Goal: Transaction & Acquisition: Purchase product/service

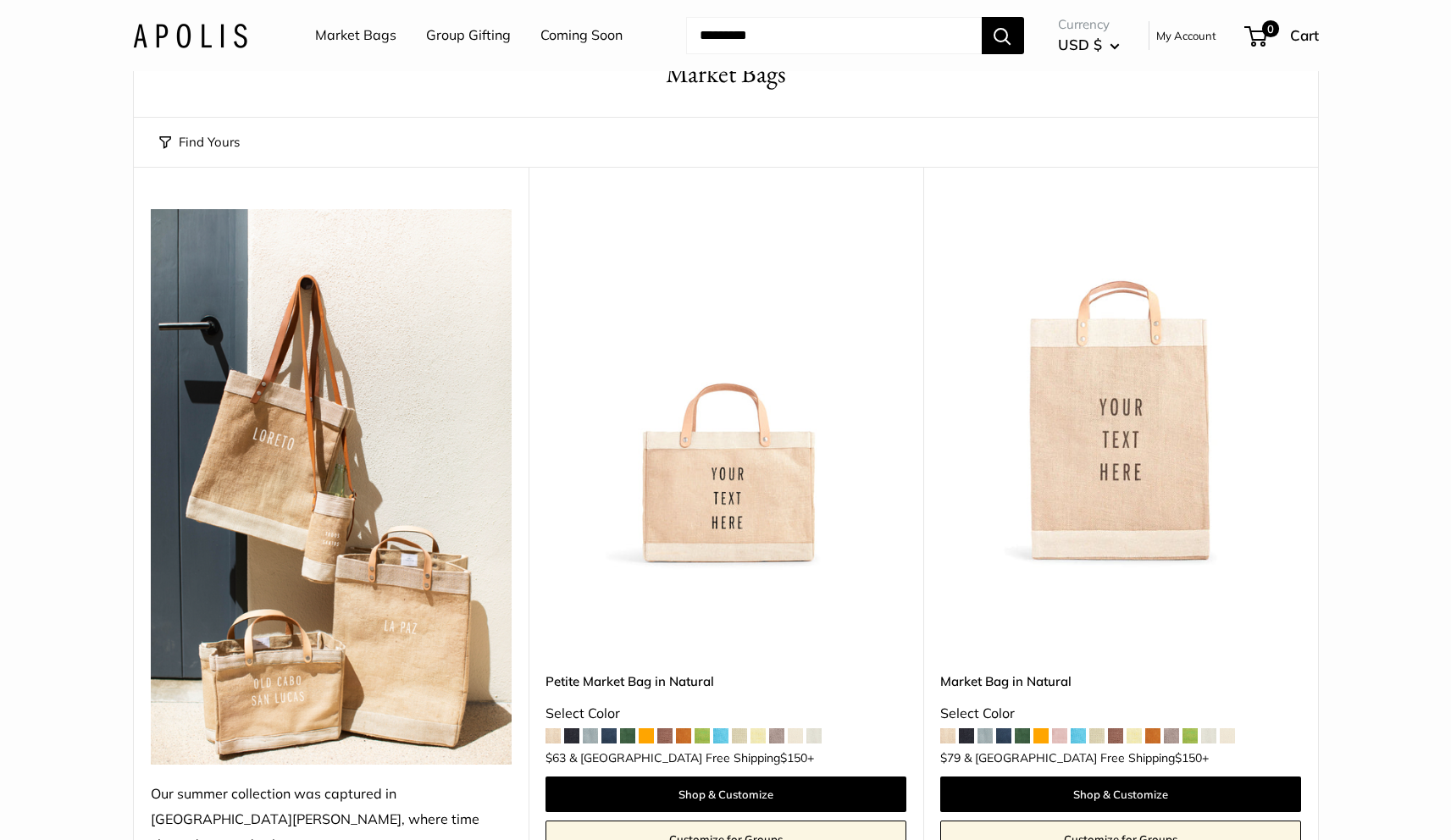
scroll to position [104, 0]
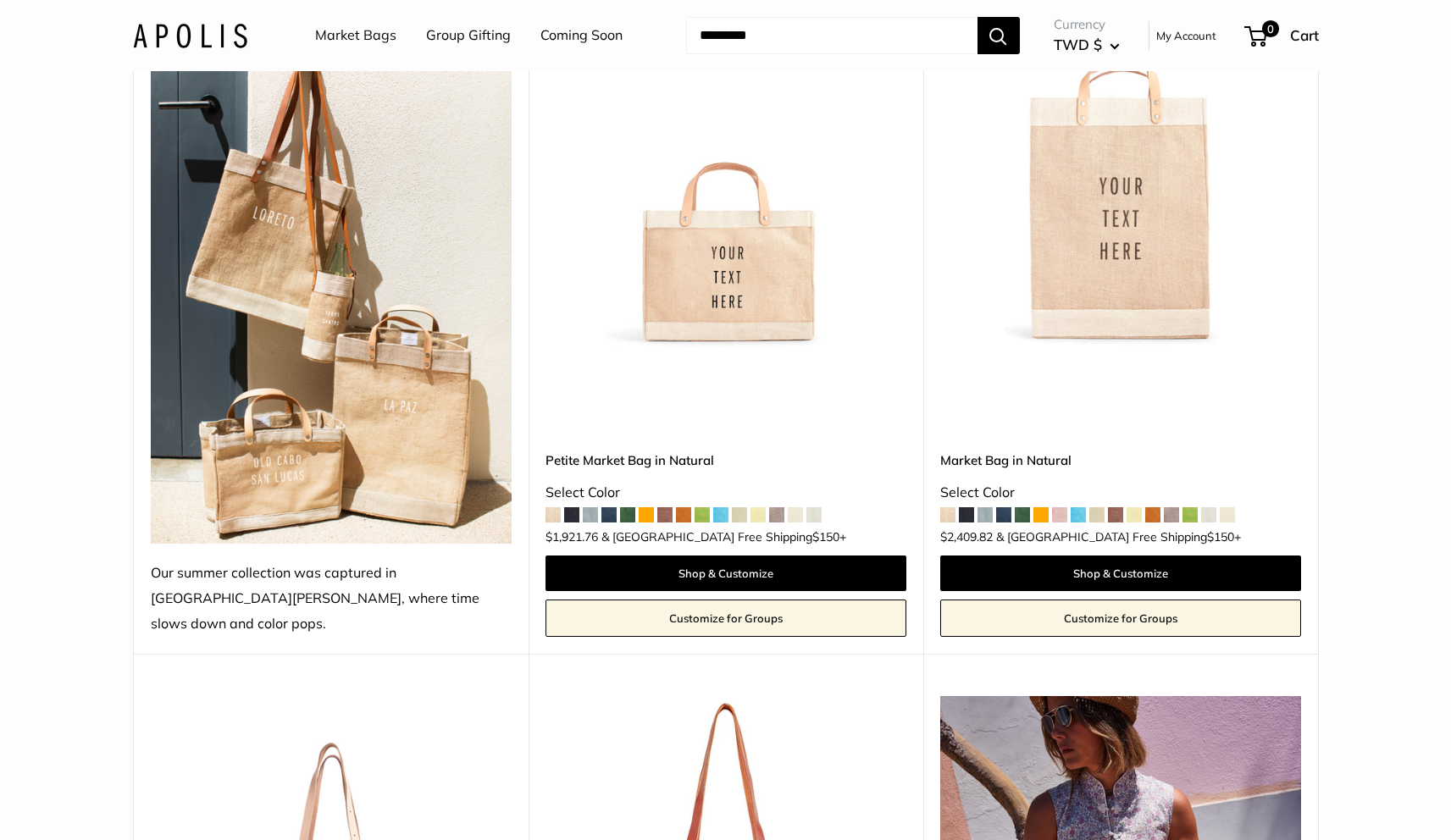
scroll to position [323, 0]
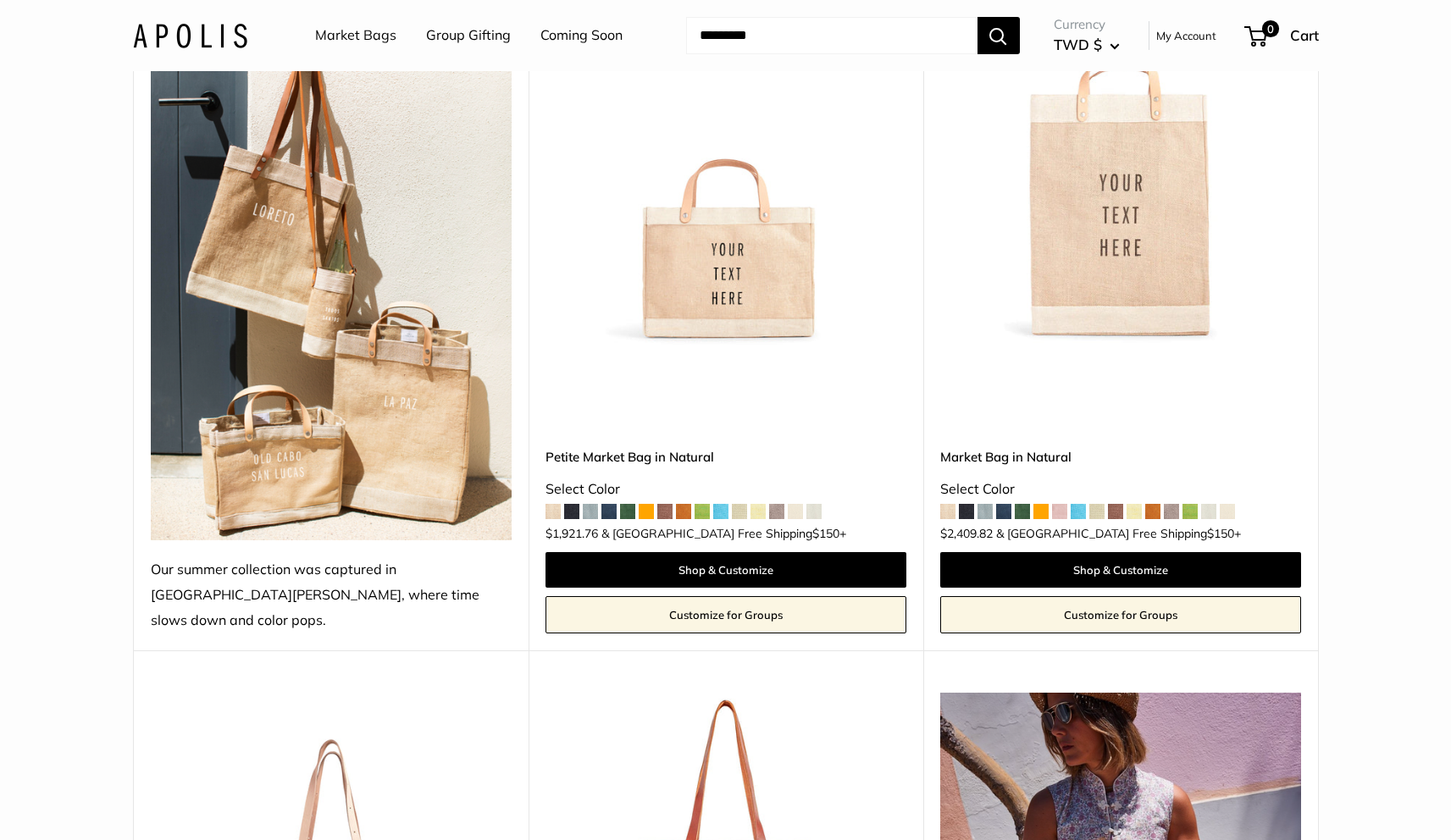
click at [610, 504] on span at bounding box center [609, 512] width 16 height 16
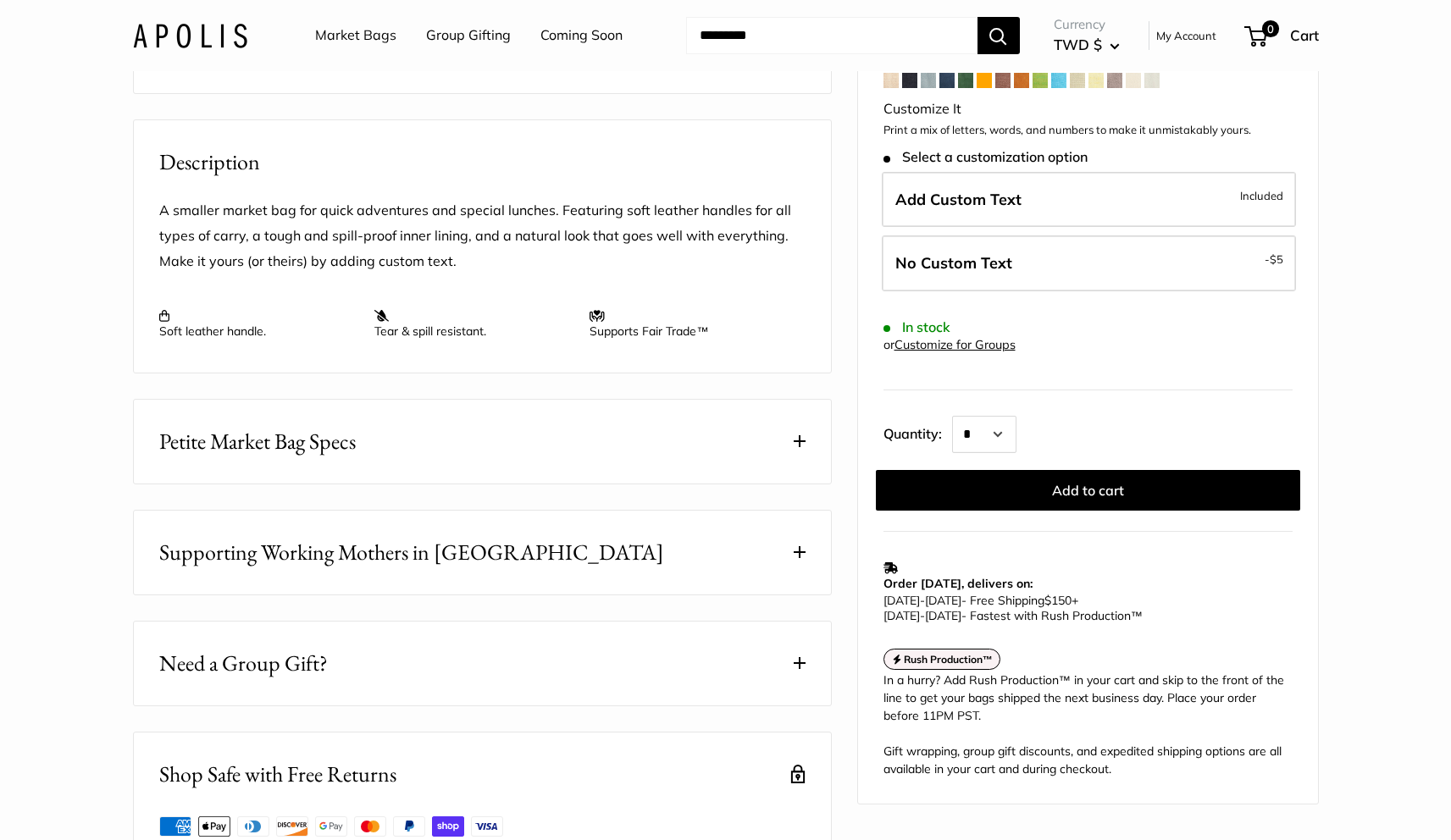
scroll to position [788, 0]
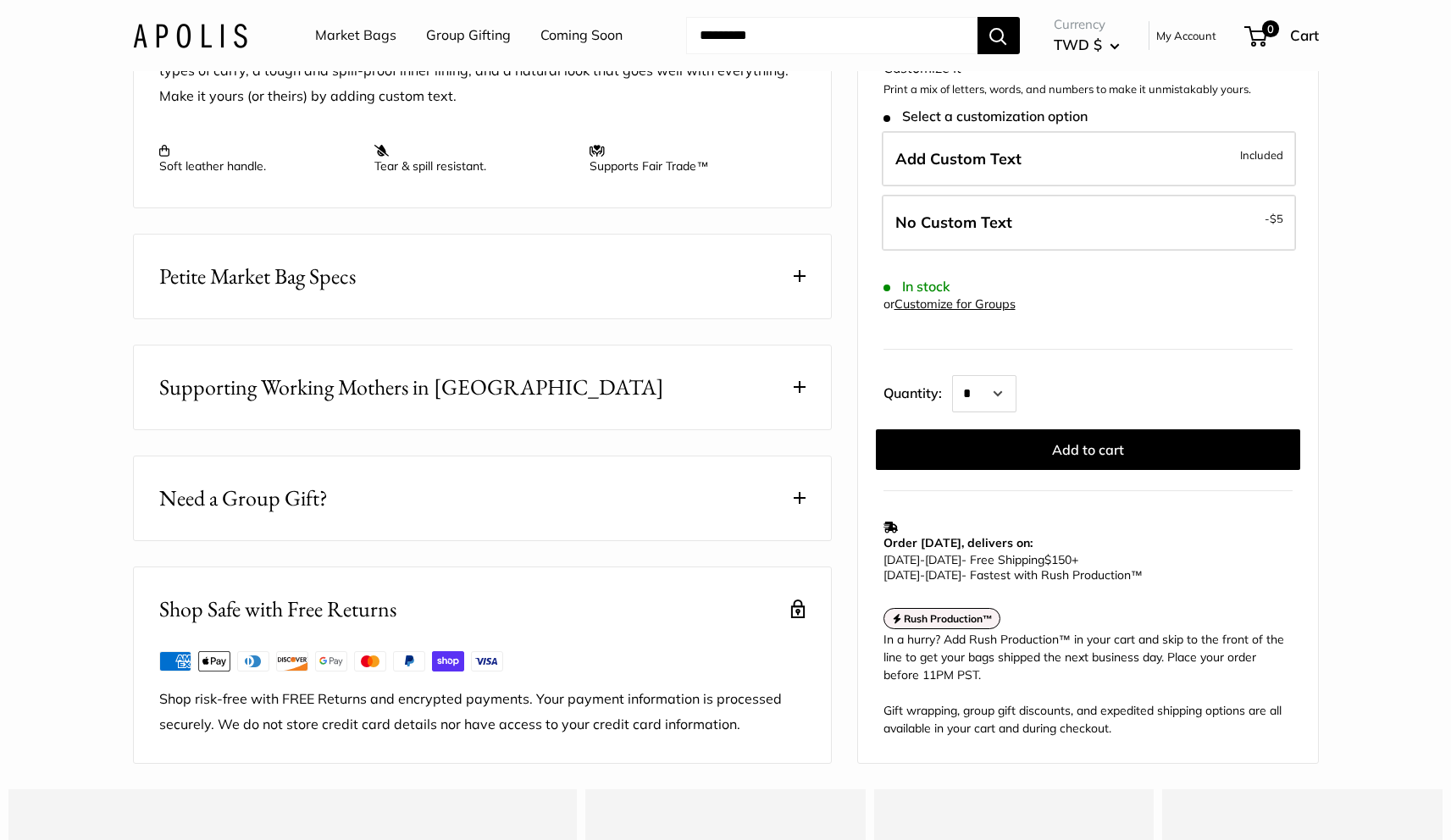
click at [782, 318] on button "Petite Market Bag Specs" at bounding box center [483, 277] width 697 height 84
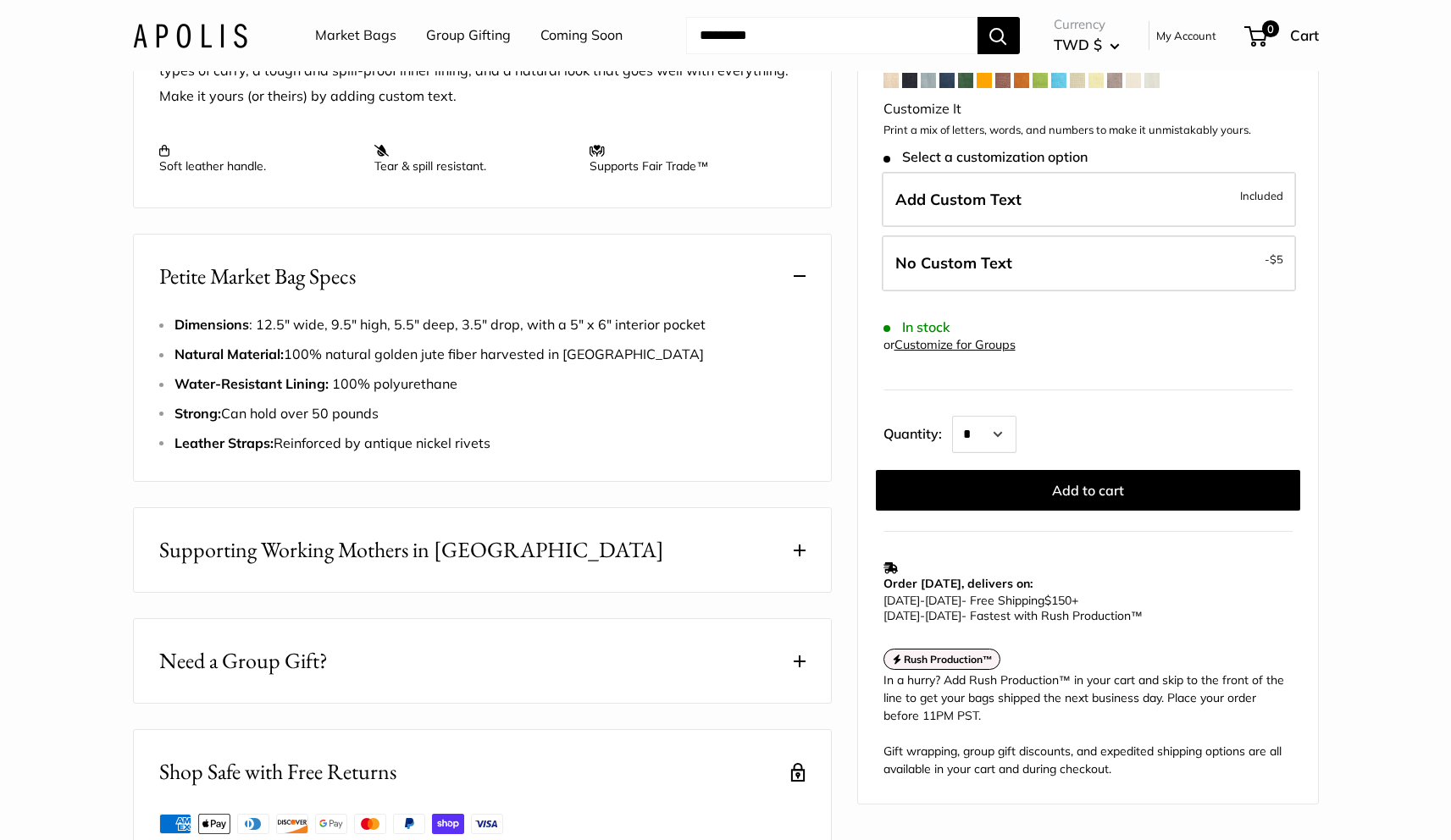
click at [783, 318] on button "Petite Market Bag Specs" at bounding box center [483, 277] width 697 height 84
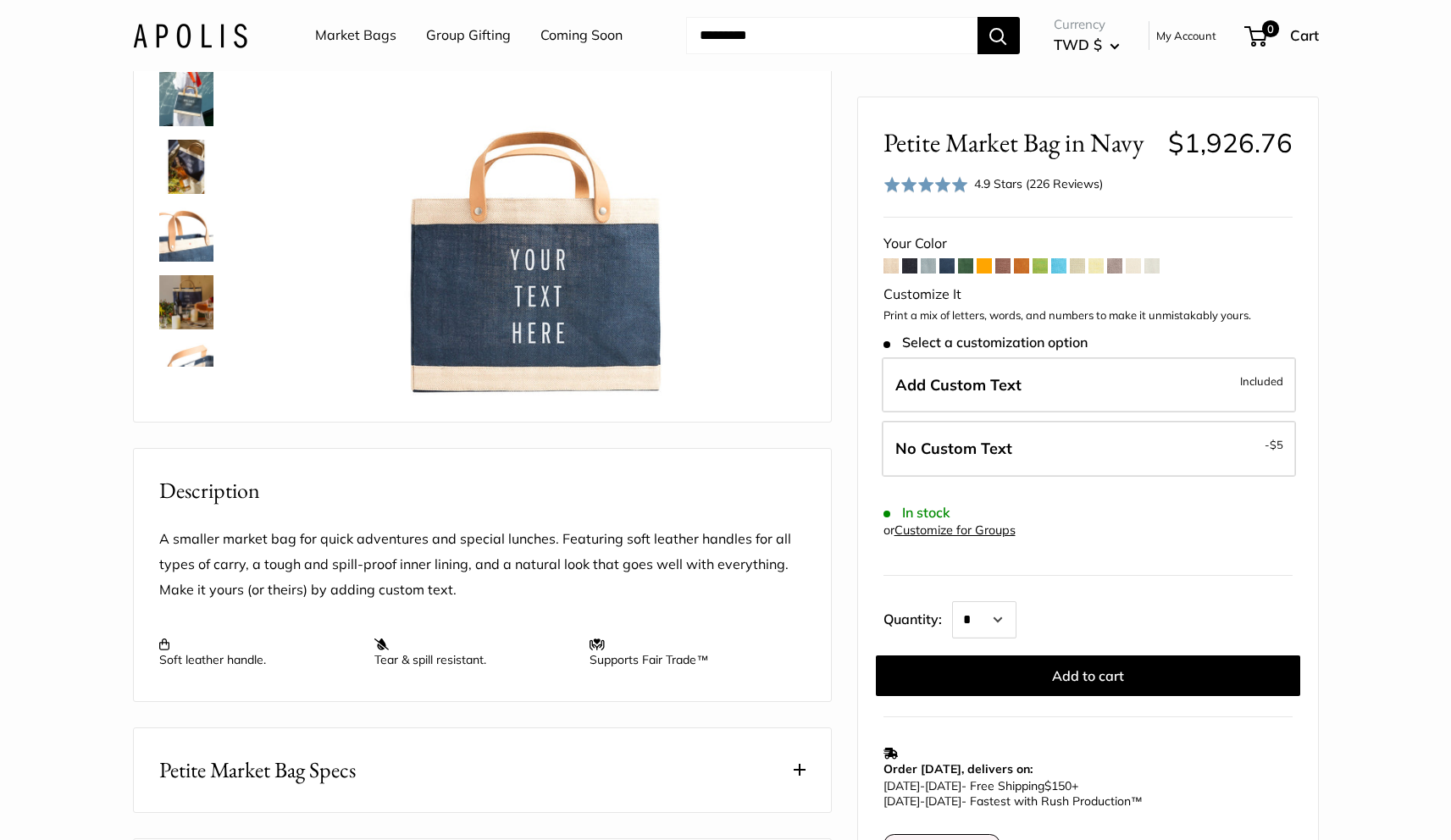
scroll to position [0, 0]
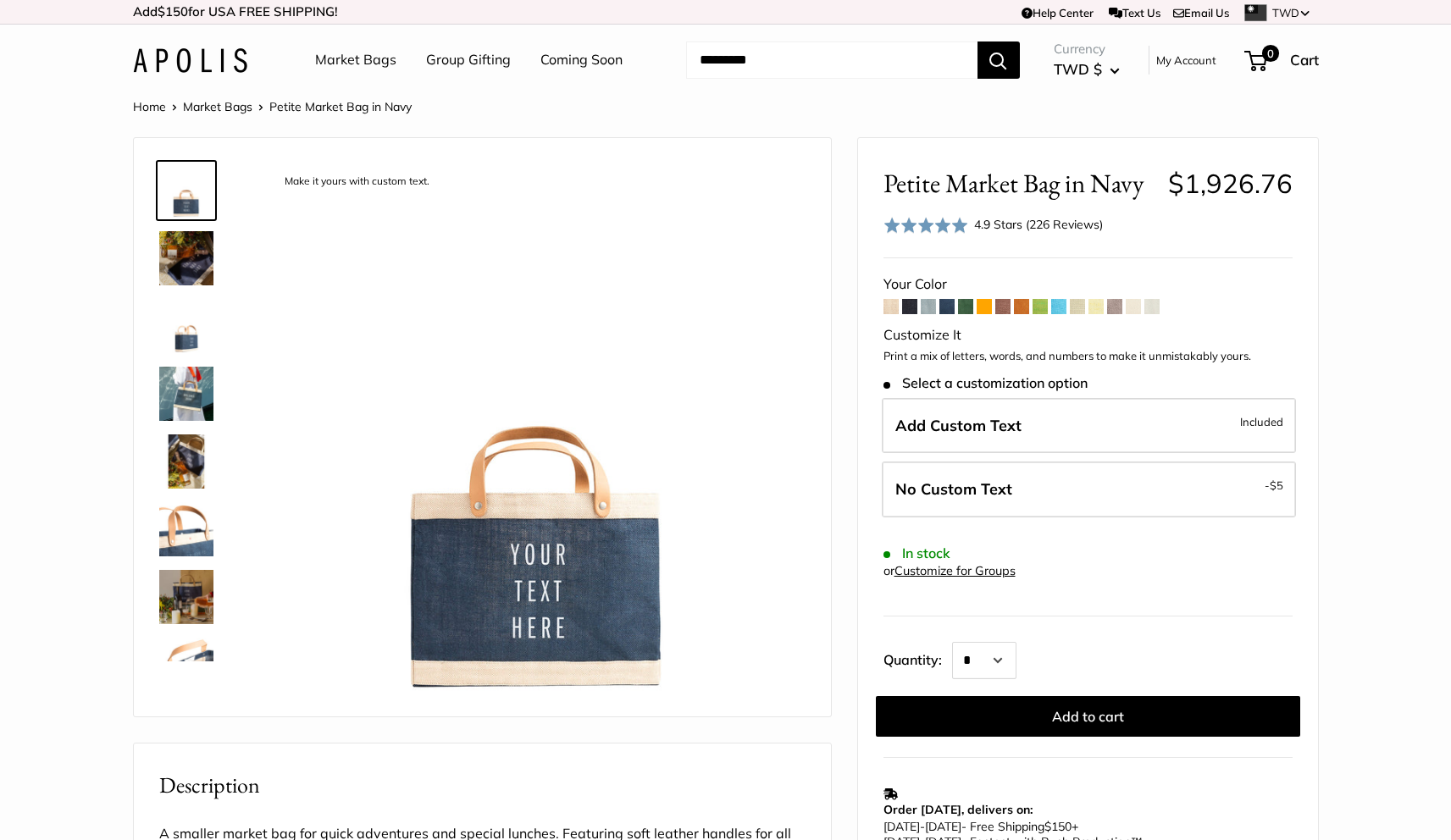
click at [1116, 76] on button "TWD $" at bounding box center [1086, 70] width 66 height 27
click at [933, 121] on div "Home Market Bags Petite Market Bag in Navy Make it yours with custom text." at bounding box center [726, 824] width 1253 height 1457
